Goal: Task Accomplishment & Management: Manage account settings

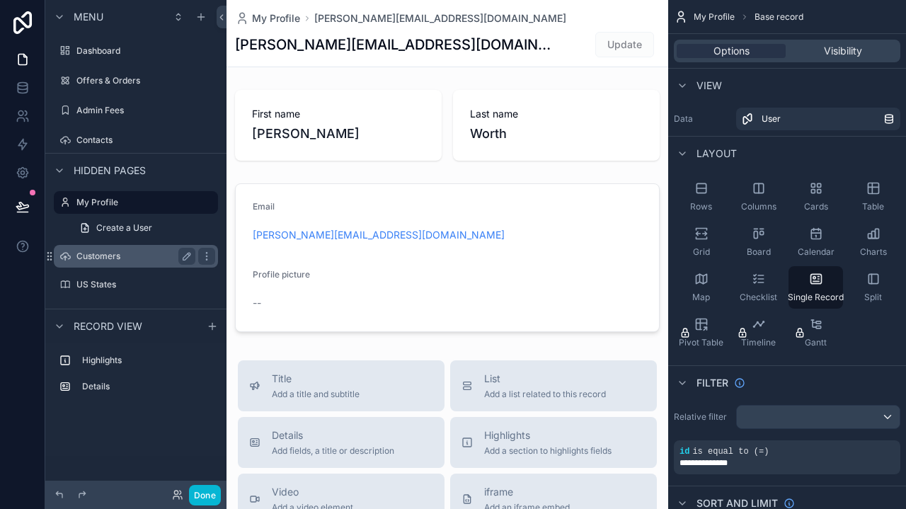
click at [101, 258] on label "Customers" at bounding box center [132, 256] width 113 height 11
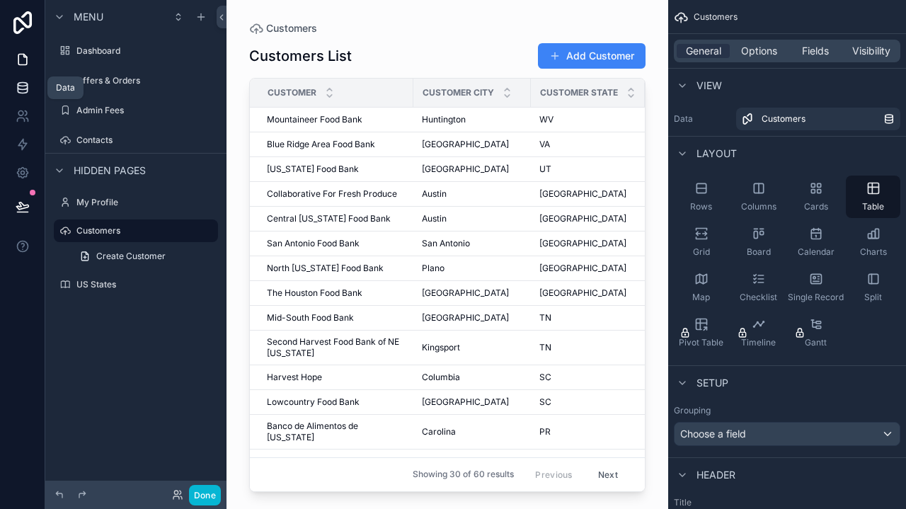
click at [9, 86] on link at bounding box center [22, 88] width 45 height 28
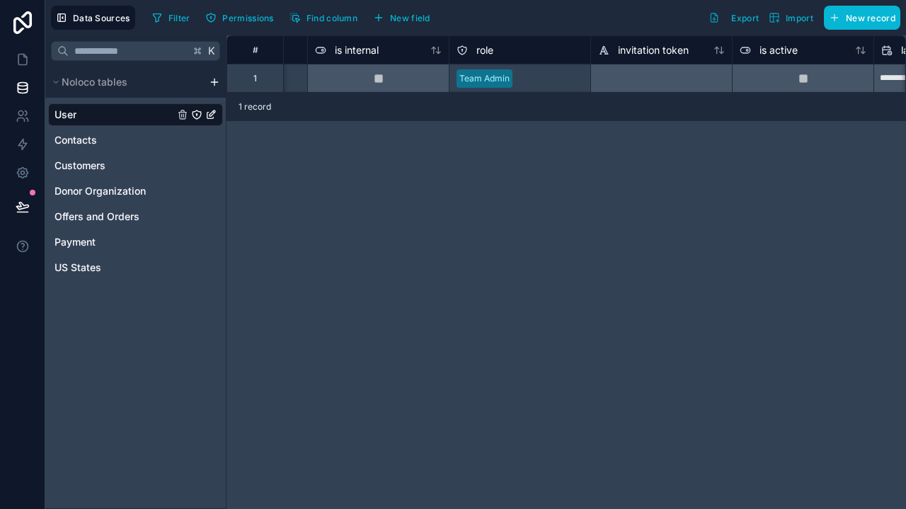
scroll to position [0, 558]
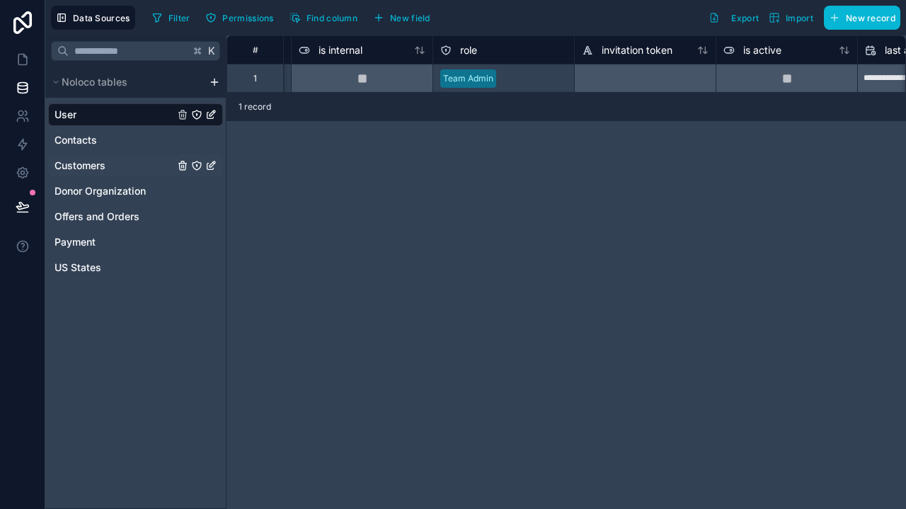
click at [79, 164] on span "Customers" at bounding box center [79, 166] width 51 height 14
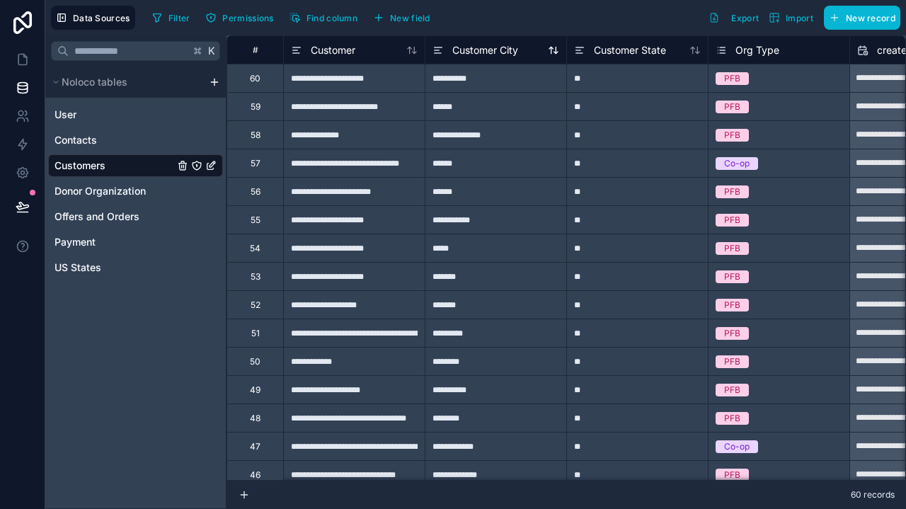
click at [471, 54] on span "Customer City" at bounding box center [485, 50] width 66 height 14
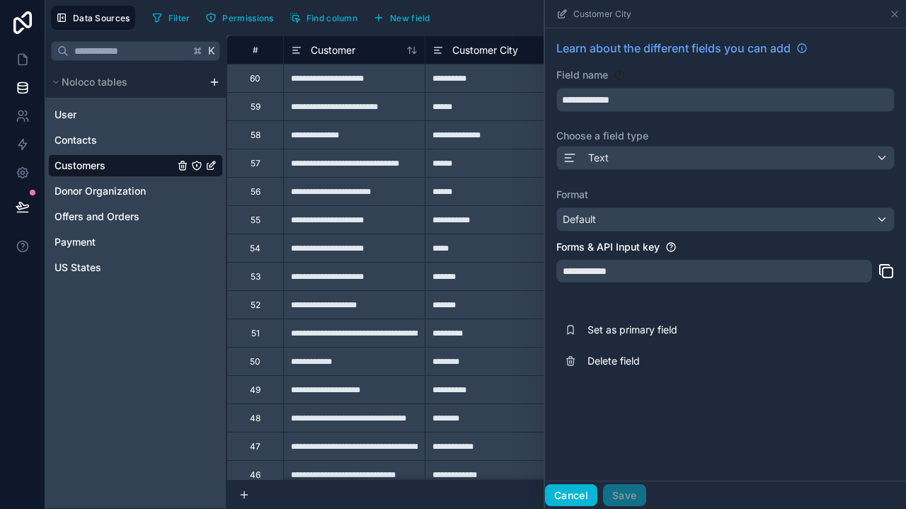
click at [575, 501] on button "Cancel" at bounding box center [571, 495] width 52 height 23
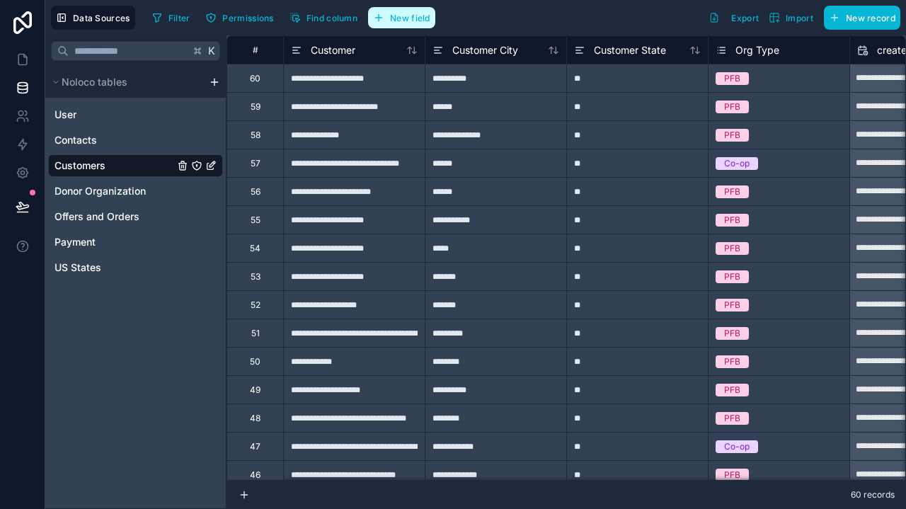
click at [409, 26] on button "New field" at bounding box center [401, 17] width 67 height 21
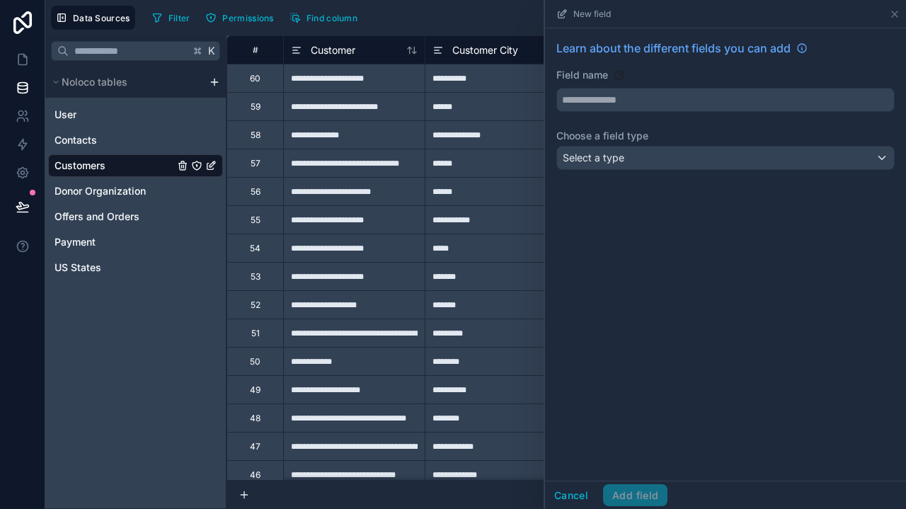
click at [650, 149] on div "Select a type" at bounding box center [725, 157] width 337 height 23
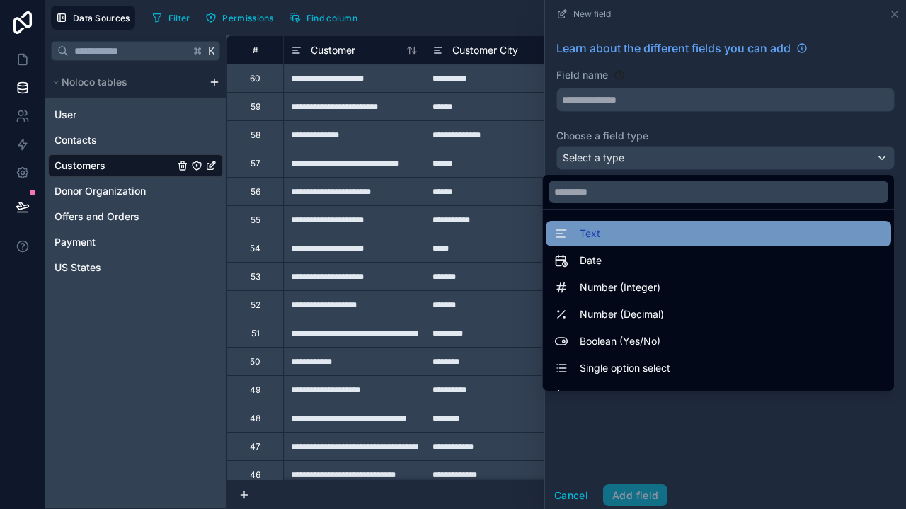
click at [587, 233] on span "Text" at bounding box center [590, 233] width 21 height 17
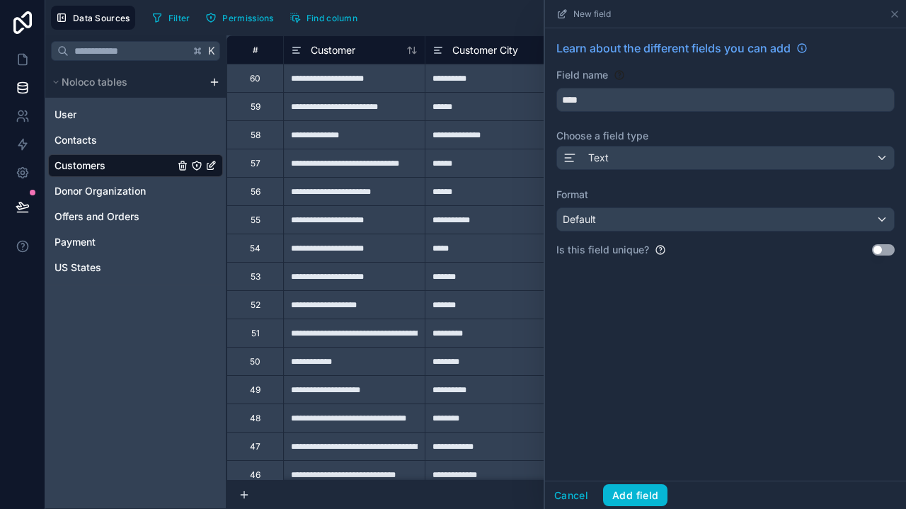
click at [694, 160] on div "Text" at bounding box center [725, 157] width 337 height 23
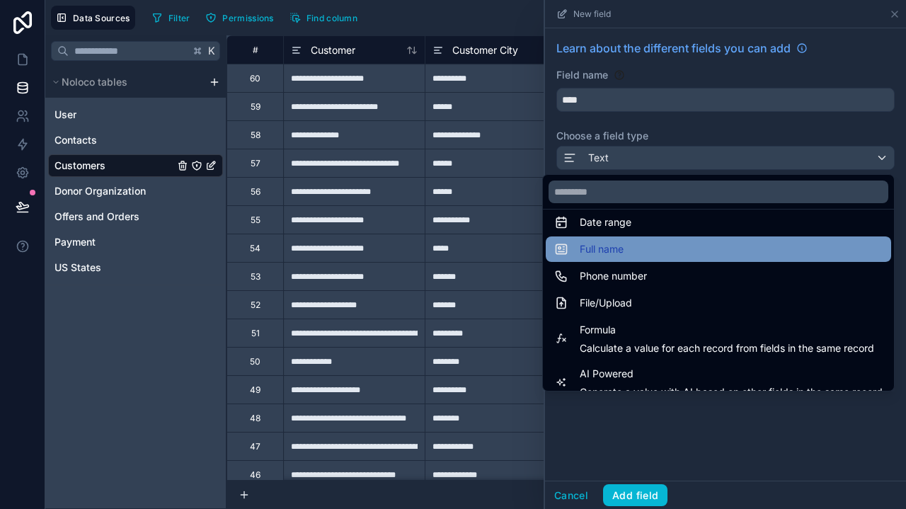
scroll to position [283, 0]
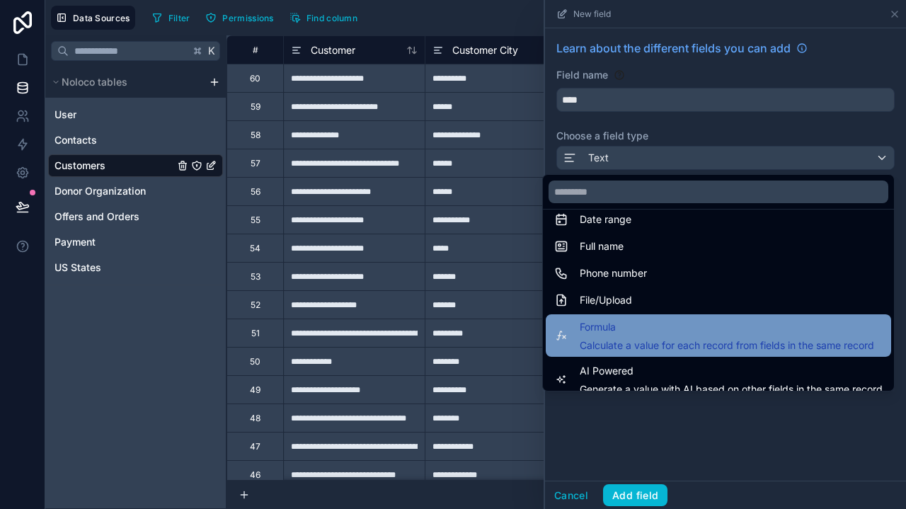
click at [603, 336] on div "Formula Calculate a value for each record from fields in the same record" at bounding box center [727, 335] width 294 height 34
type input "*******"
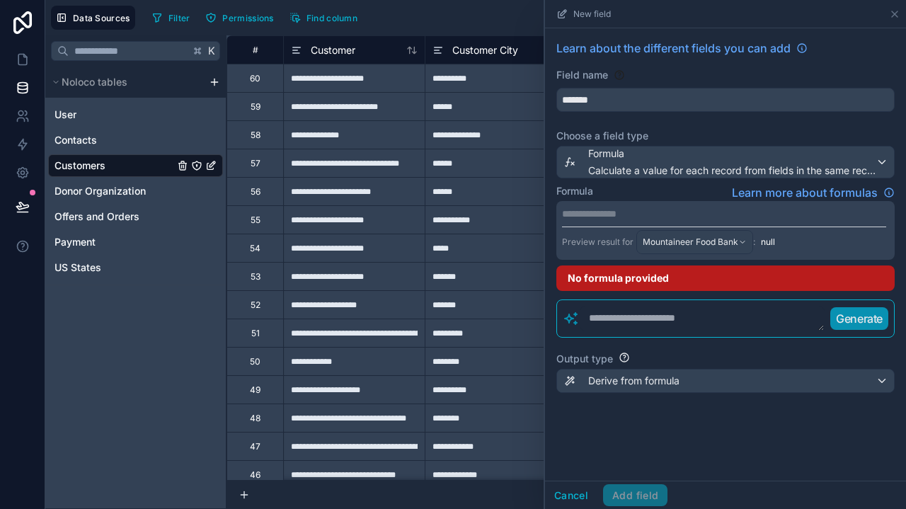
click at [687, 384] on div "Derive from formula" at bounding box center [725, 380] width 337 height 23
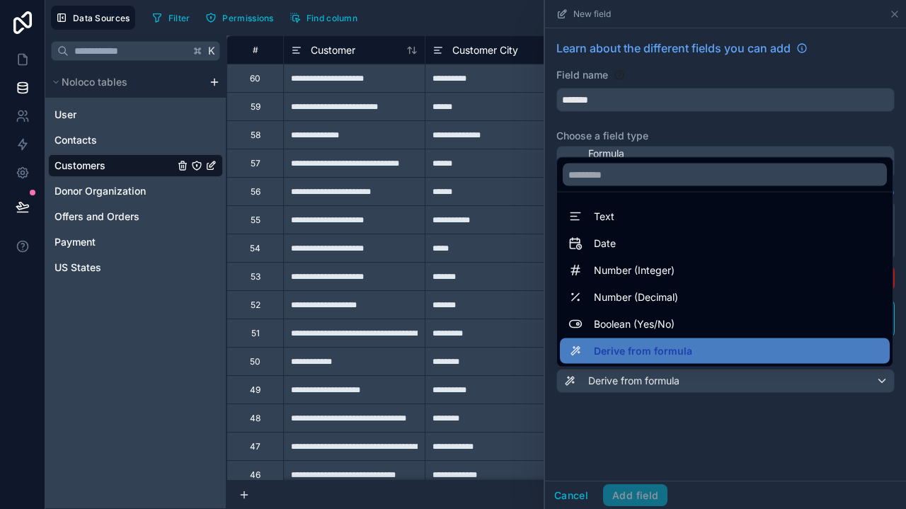
scroll to position [0, 0]
click at [676, 450] on div at bounding box center [725, 254] width 361 height 509
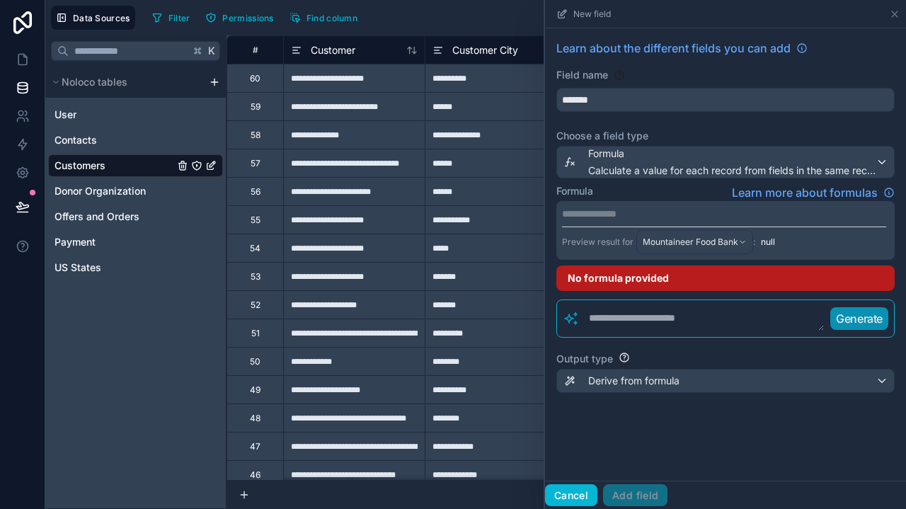
click at [578, 488] on button "Cancel" at bounding box center [571, 495] width 52 height 23
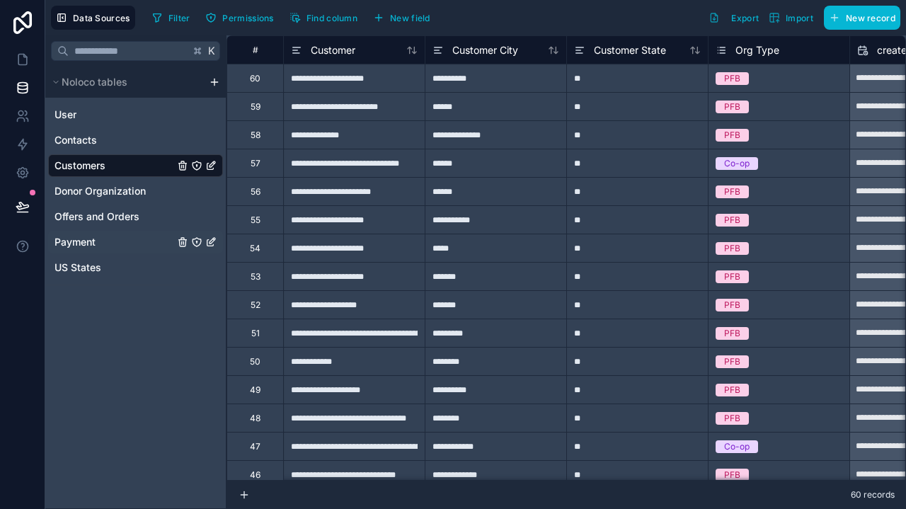
click at [82, 243] on span "Payment" at bounding box center [74, 242] width 41 height 14
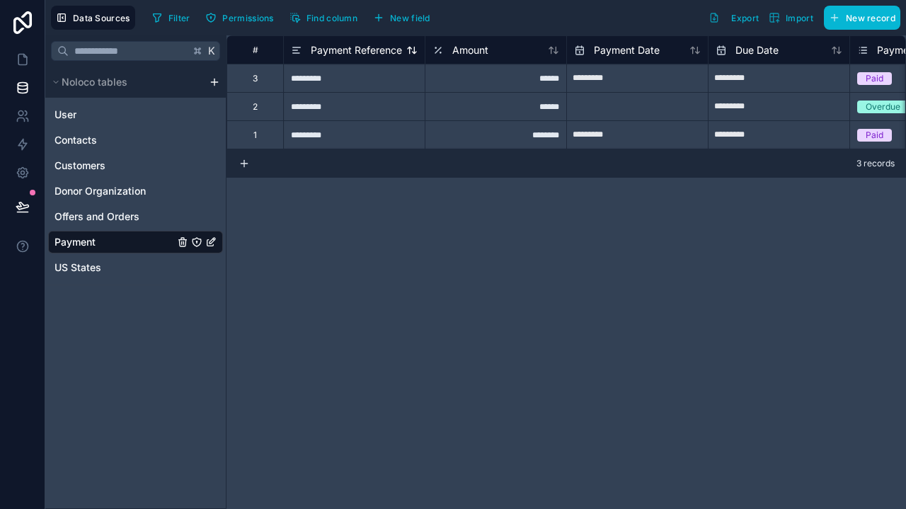
click at [354, 51] on span "Payment Reference" at bounding box center [356, 50] width 91 height 14
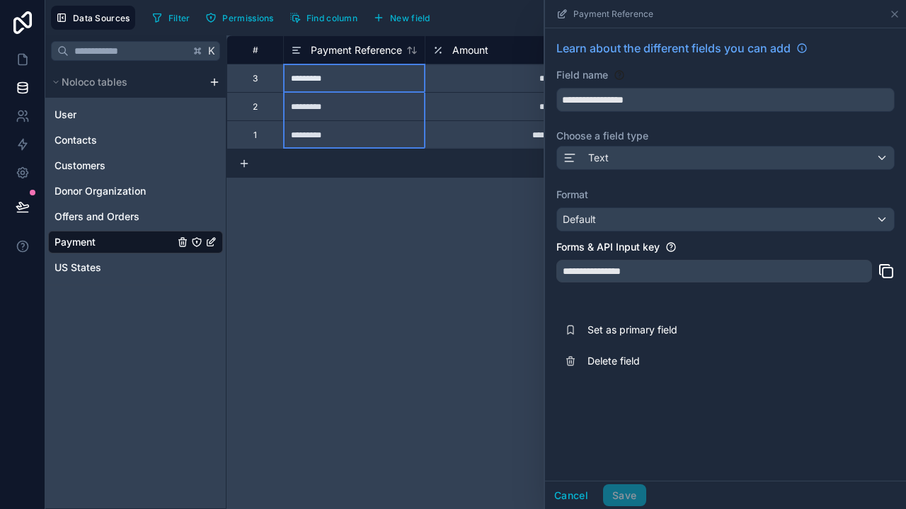
click at [580, 483] on div "Cancel Save" at bounding box center [725, 494] width 361 height 28
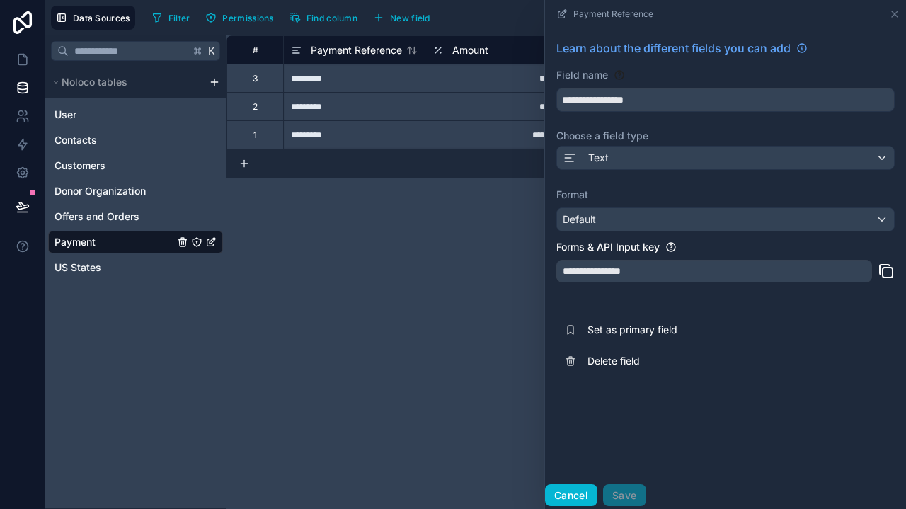
click at [573, 497] on button "Cancel" at bounding box center [571, 495] width 52 height 23
